Goal: Transaction & Acquisition: Purchase product/service

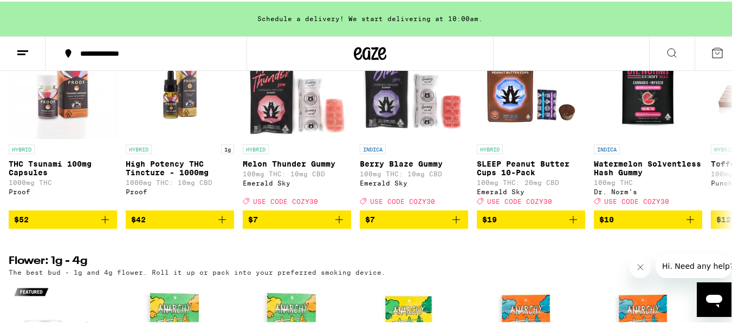
scroll to position [975, 0]
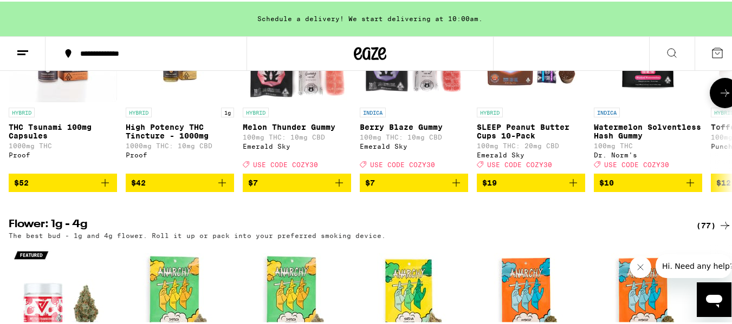
click at [710, 107] on button at bounding box center [724, 91] width 30 height 30
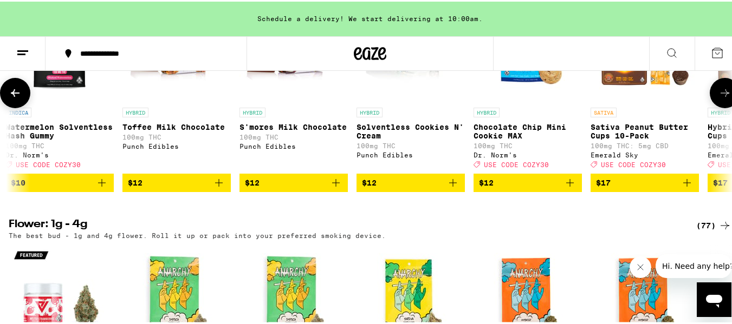
scroll to position [0, 596]
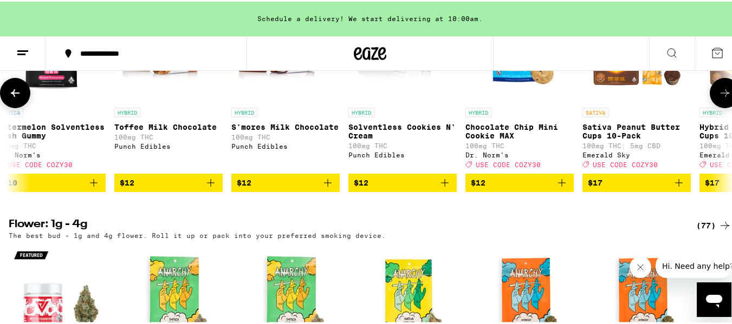
click at [710, 107] on button at bounding box center [724, 91] width 30 height 30
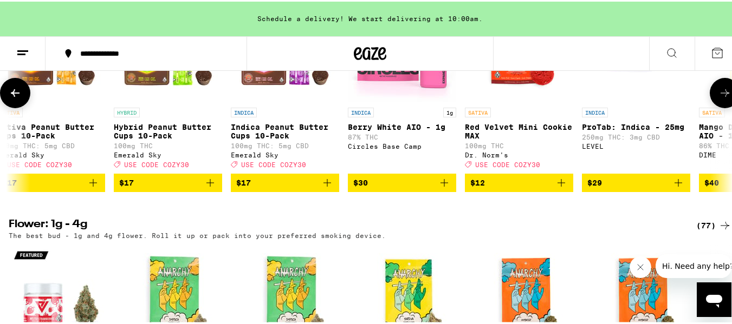
scroll to position [0, 1192]
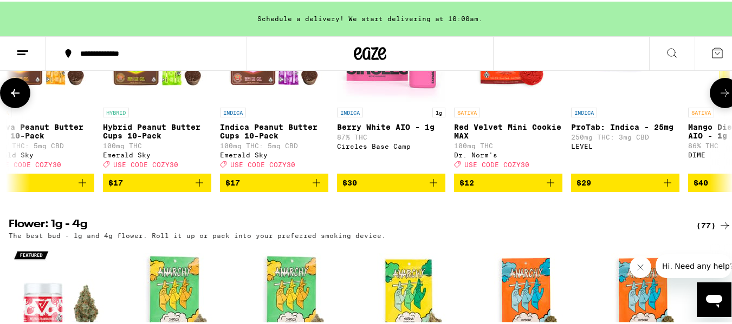
click at [710, 107] on button at bounding box center [724, 91] width 30 height 30
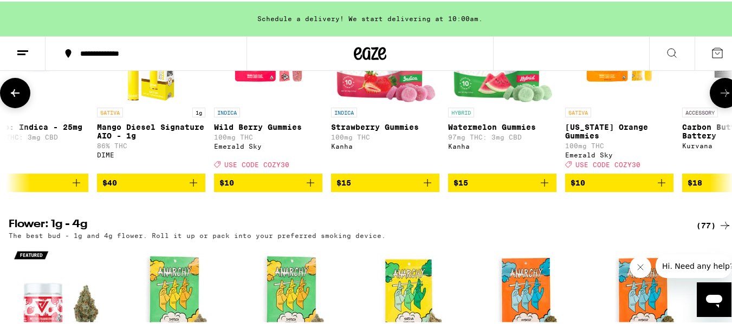
scroll to position [0, 1789]
